Goal: Navigation & Orientation: Go to known website

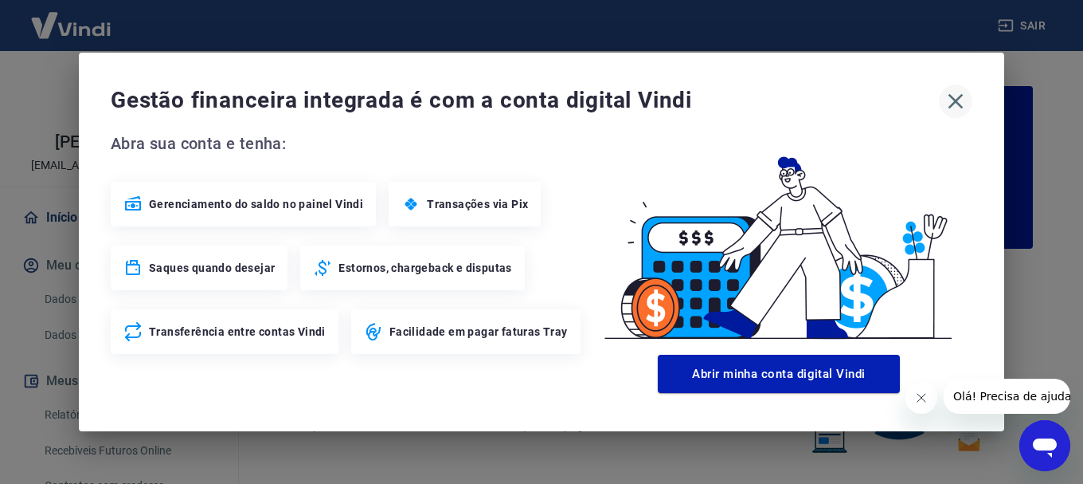
click at [955, 96] on icon "button" at bounding box center [955, 100] width 25 height 25
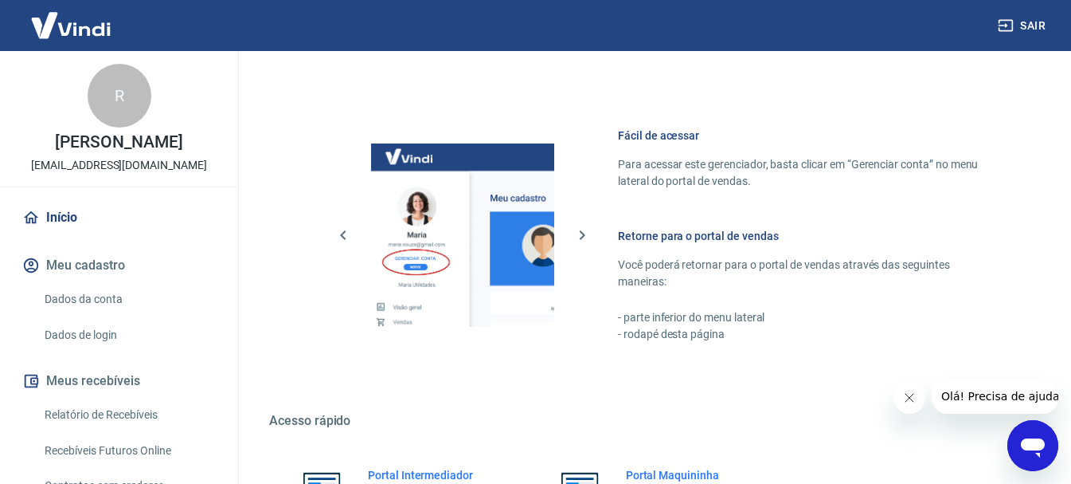
scroll to position [989, 0]
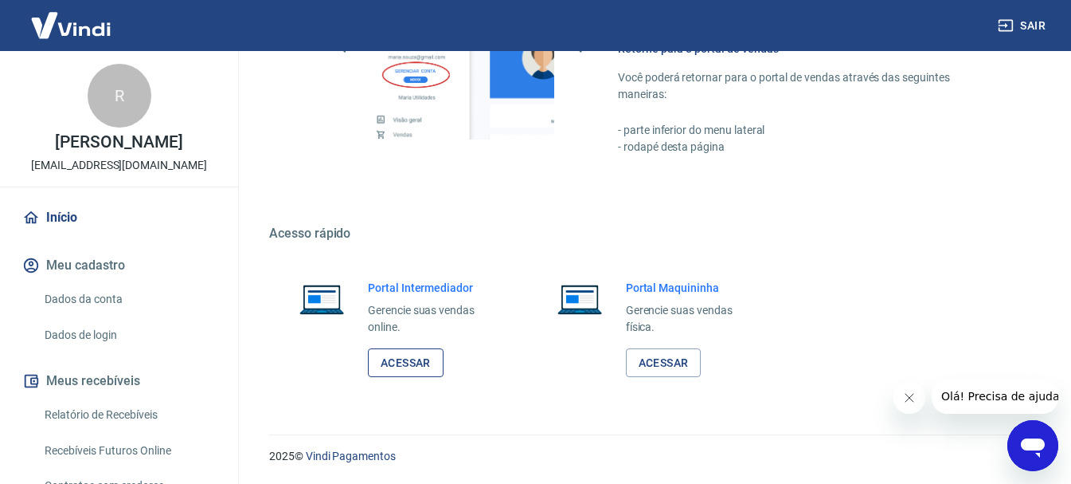
click at [427, 356] on link "Acessar" at bounding box center [406, 362] width 76 height 29
